Goal: Task Accomplishment & Management: Manage account settings

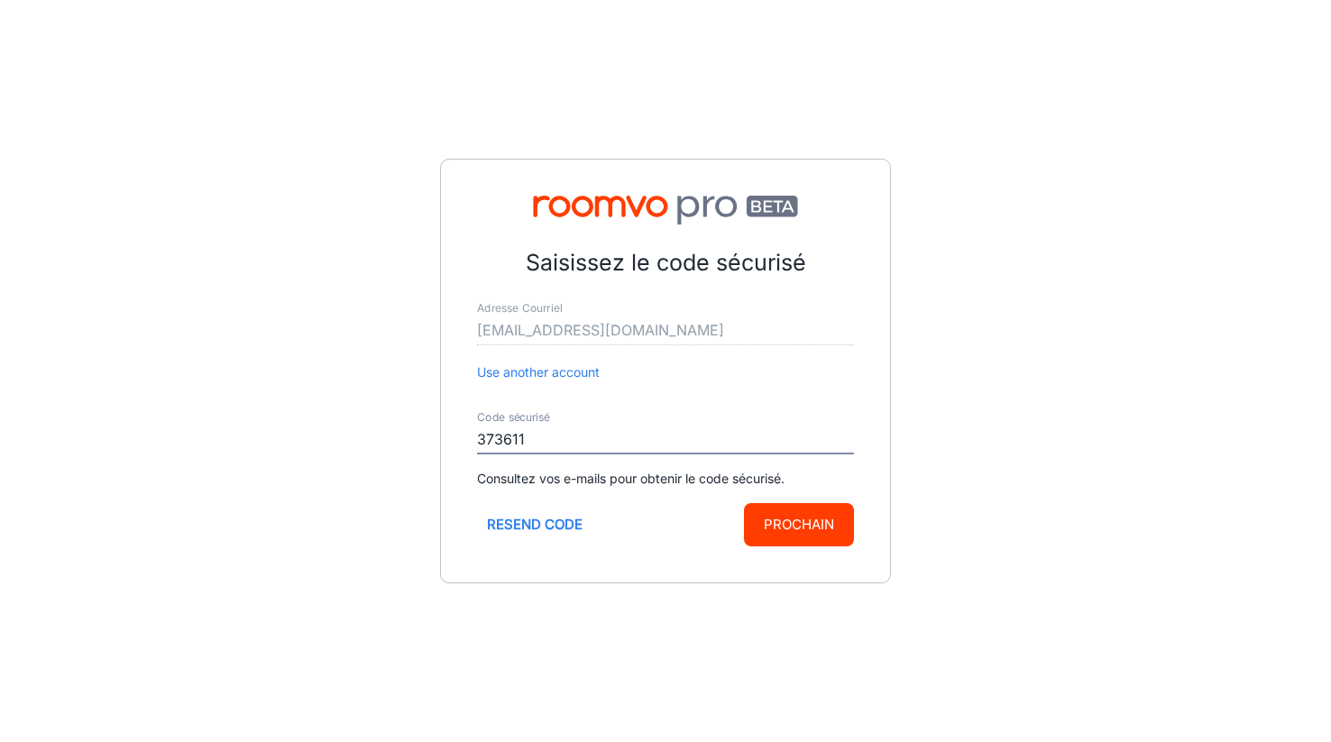
type input "373611"
click at [774, 529] on button "Prochain" at bounding box center [799, 524] width 110 height 43
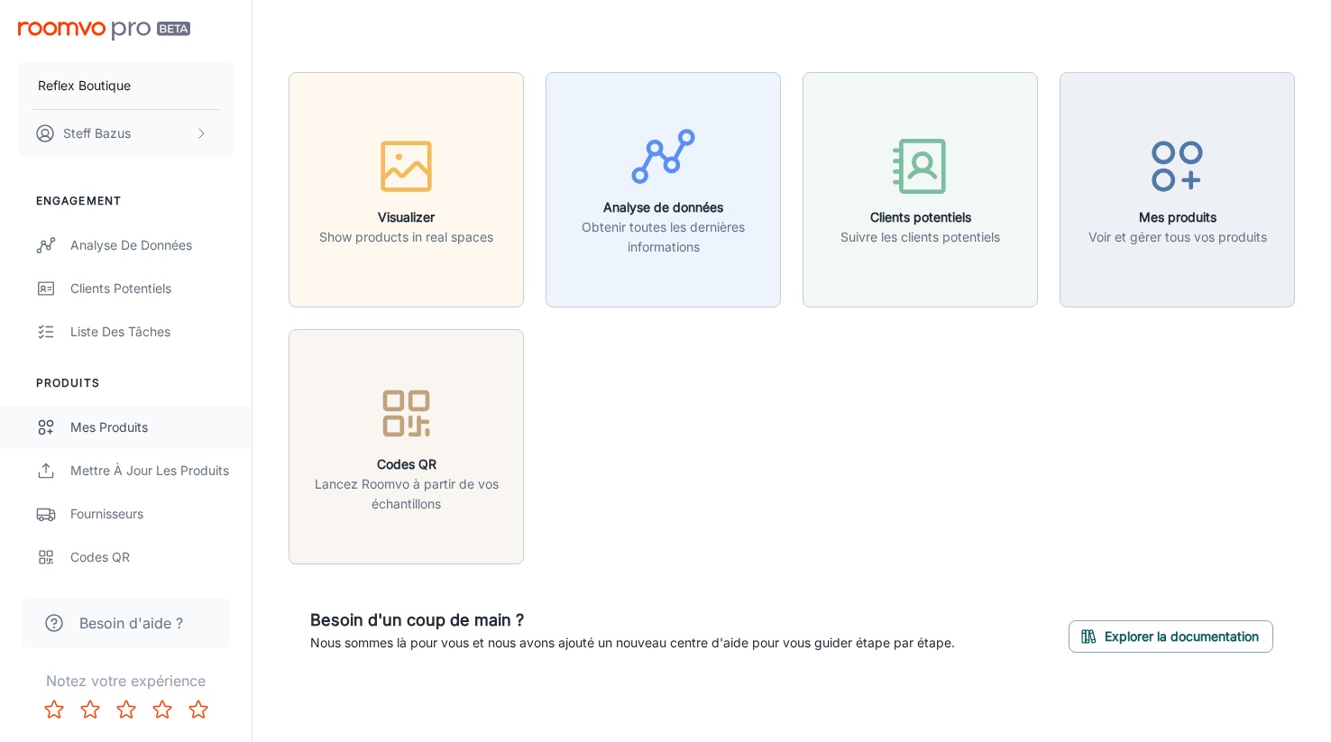
click at [113, 427] on div "Mes produits" at bounding box center [151, 427] width 163 height 20
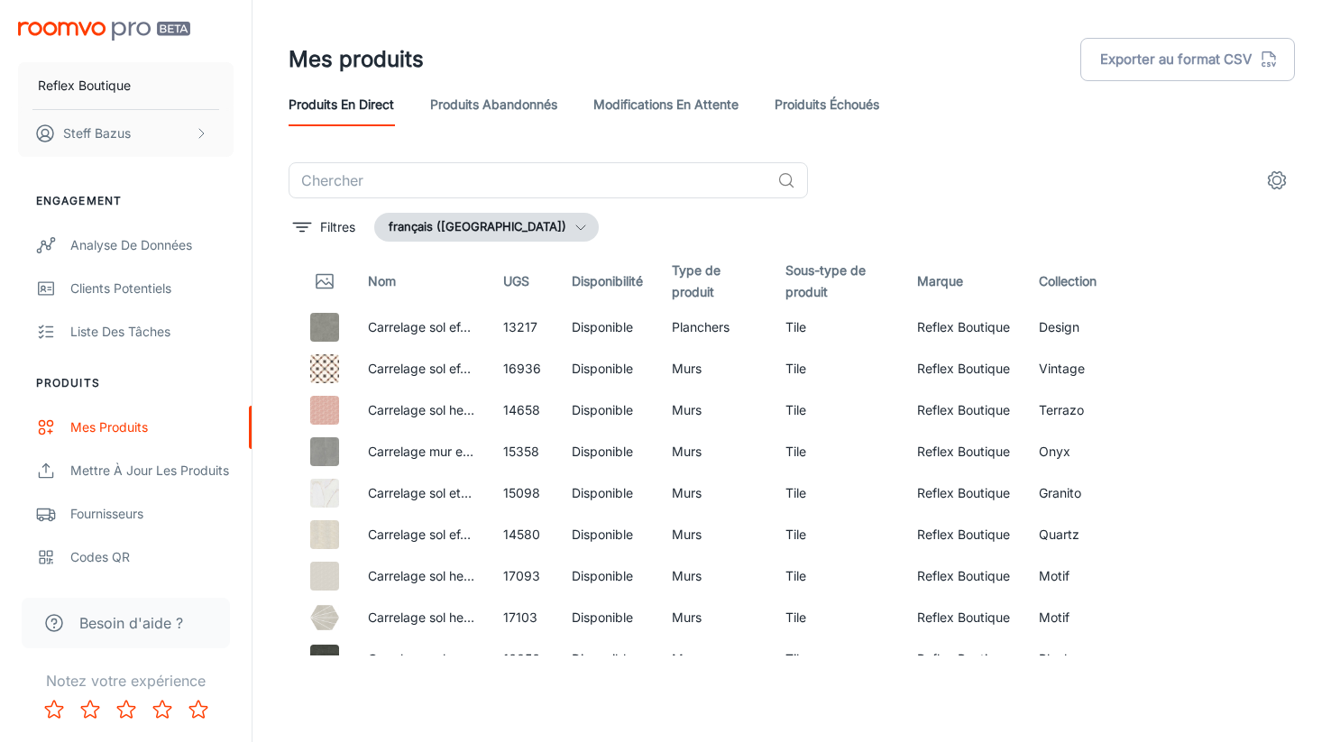
click at [828, 106] on link "Proiduits Échoués" at bounding box center [826, 104] width 105 height 43
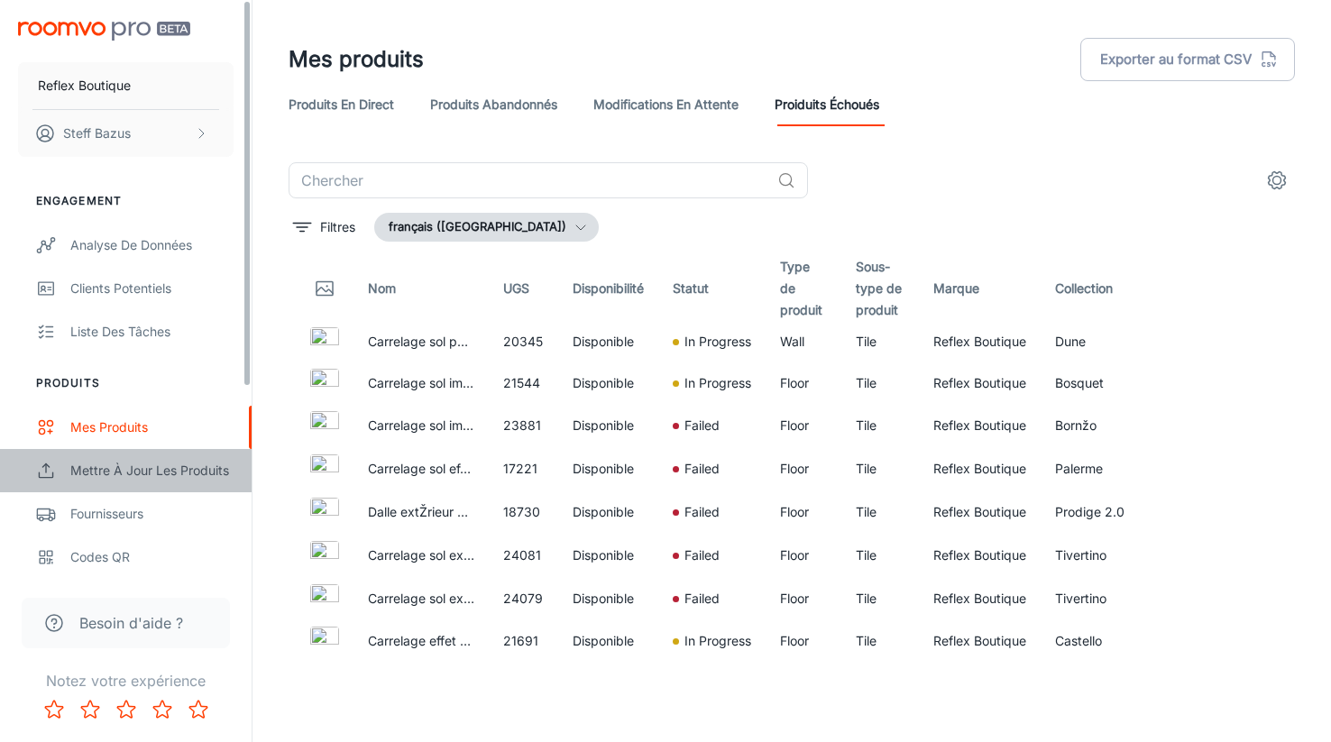
click at [103, 468] on div "Mettre à jour les produits" at bounding box center [151, 471] width 163 height 20
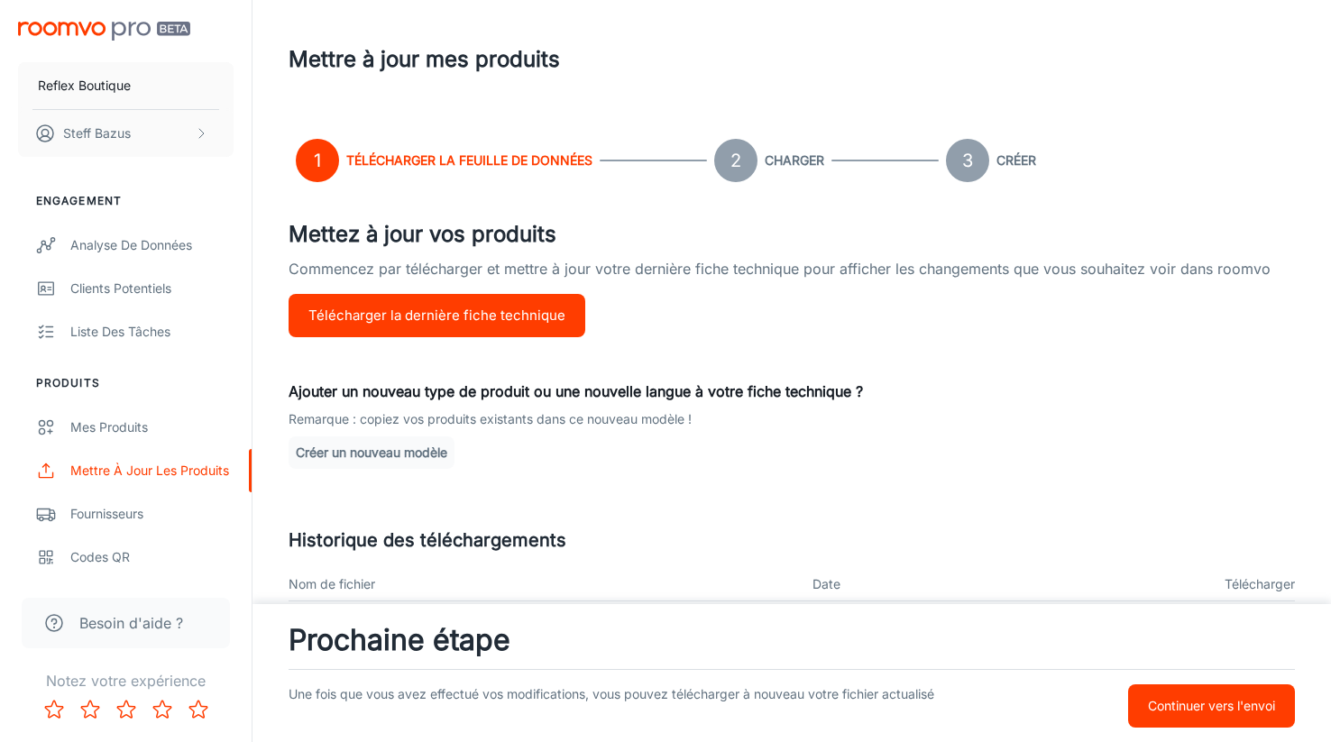
click at [379, 312] on button "Télécharger la dernière fiche technique" at bounding box center [437, 315] width 297 height 43
click at [113, 426] on div "Mes produits" at bounding box center [151, 427] width 163 height 20
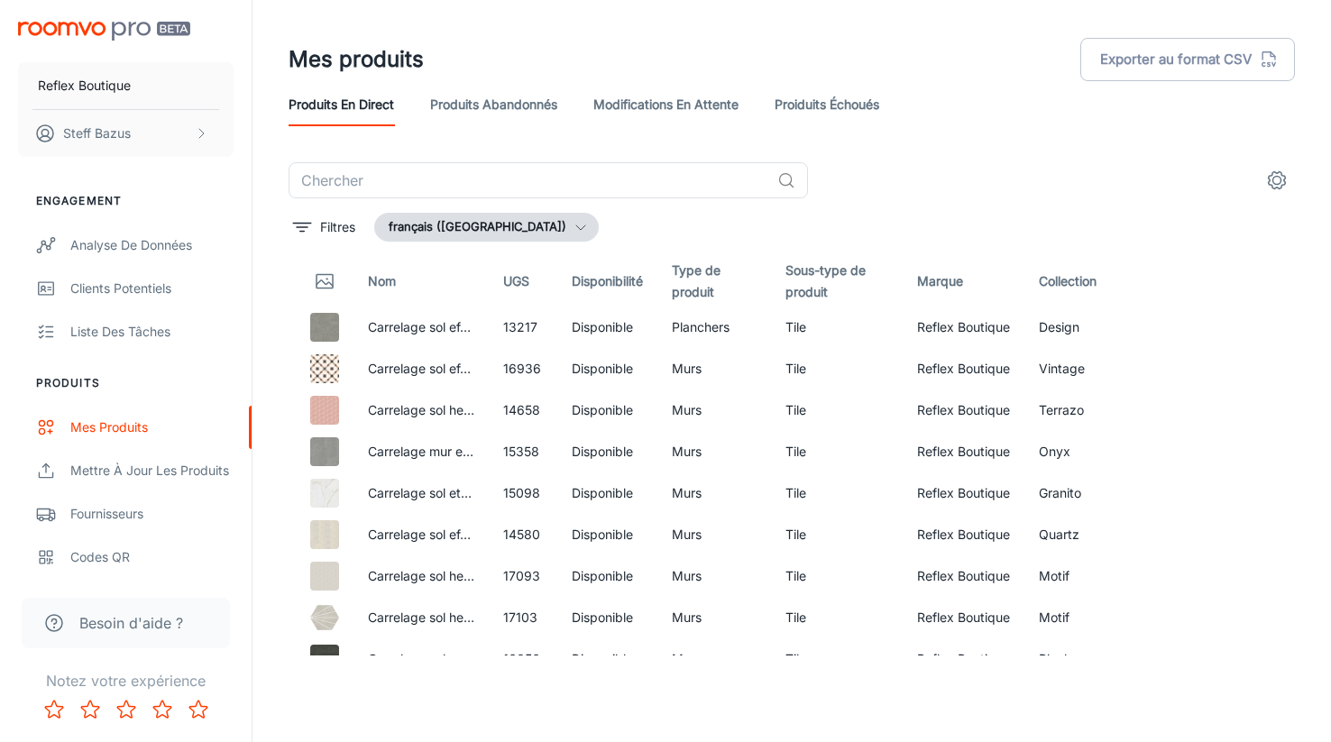
click at [846, 108] on link "Proiduits Échoués" at bounding box center [826, 104] width 105 height 43
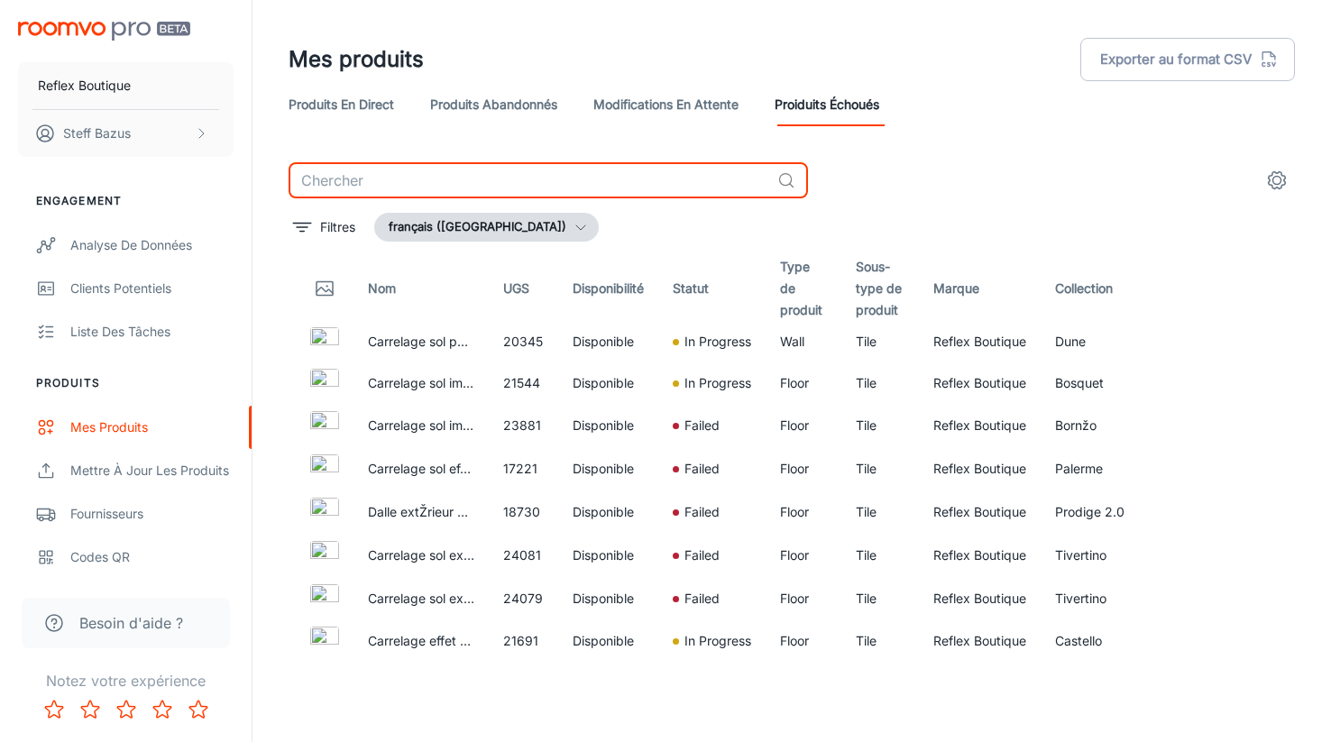
click at [603, 169] on input "text" at bounding box center [529, 180] width 481 height 36
type input "m"
